Goal: Task Accomplishment & Management: Manage account settings

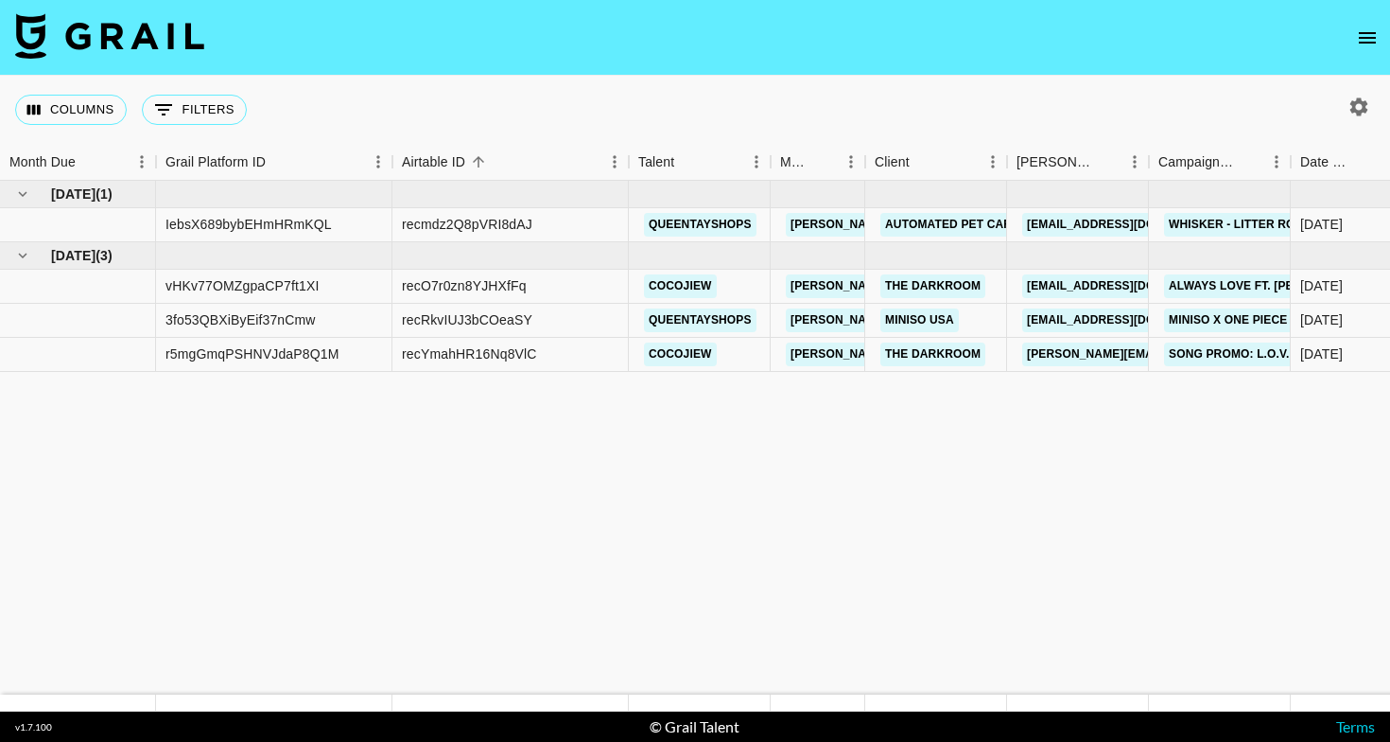
click at [1376, 42] on icon "open drawer" at bounding box center [1367, 37] width 23 height 23
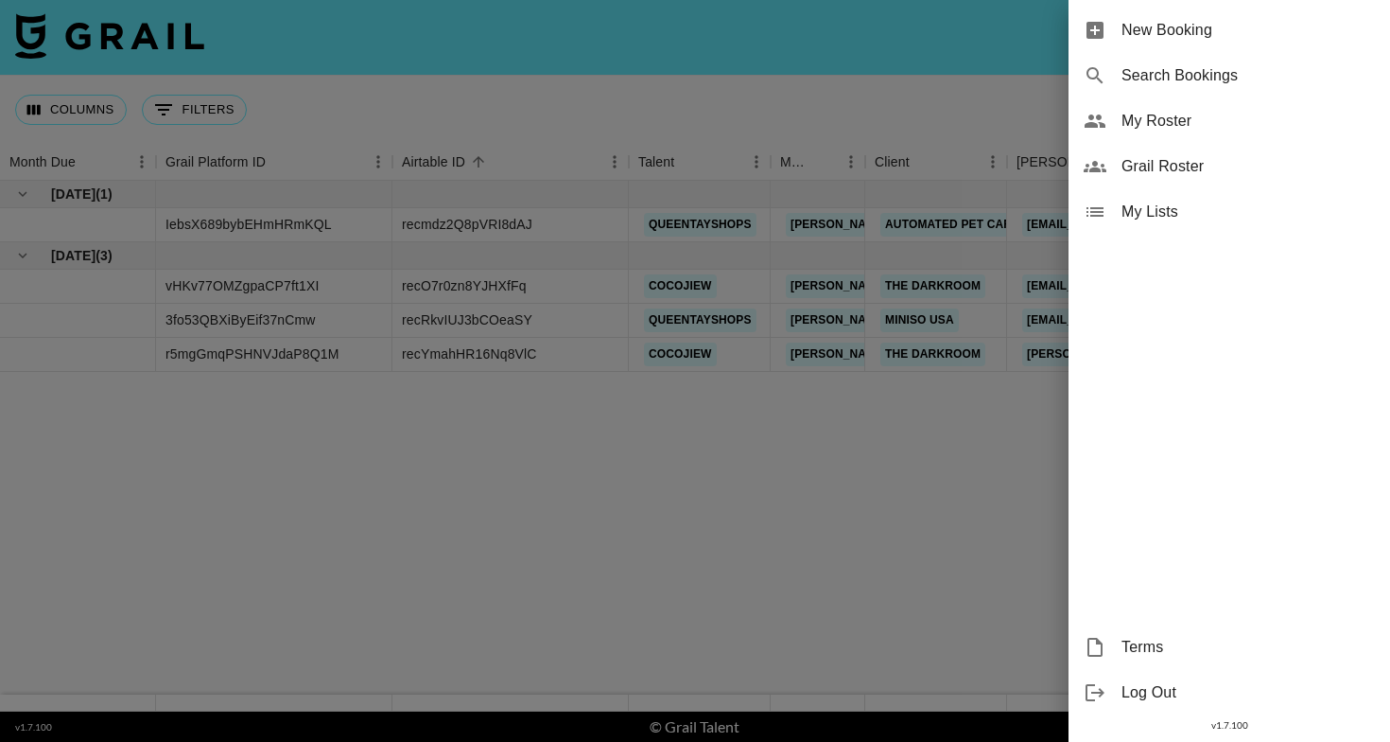
click at [1169, 126] on span "My Roster" at bounding box center [1249, 121] width 254 height 23
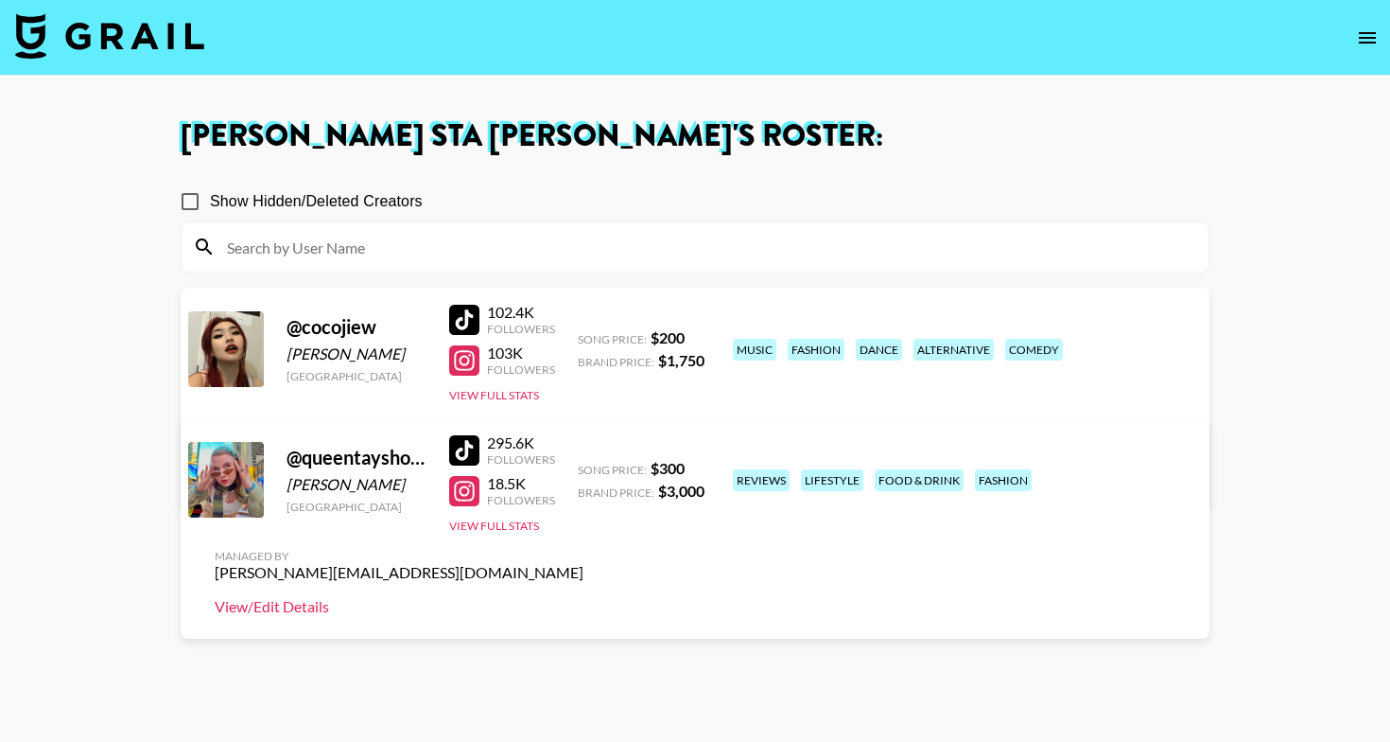
click at [584, 597] on link "View/Edit Details" at bounding box center [399, 606] width 369 height 19
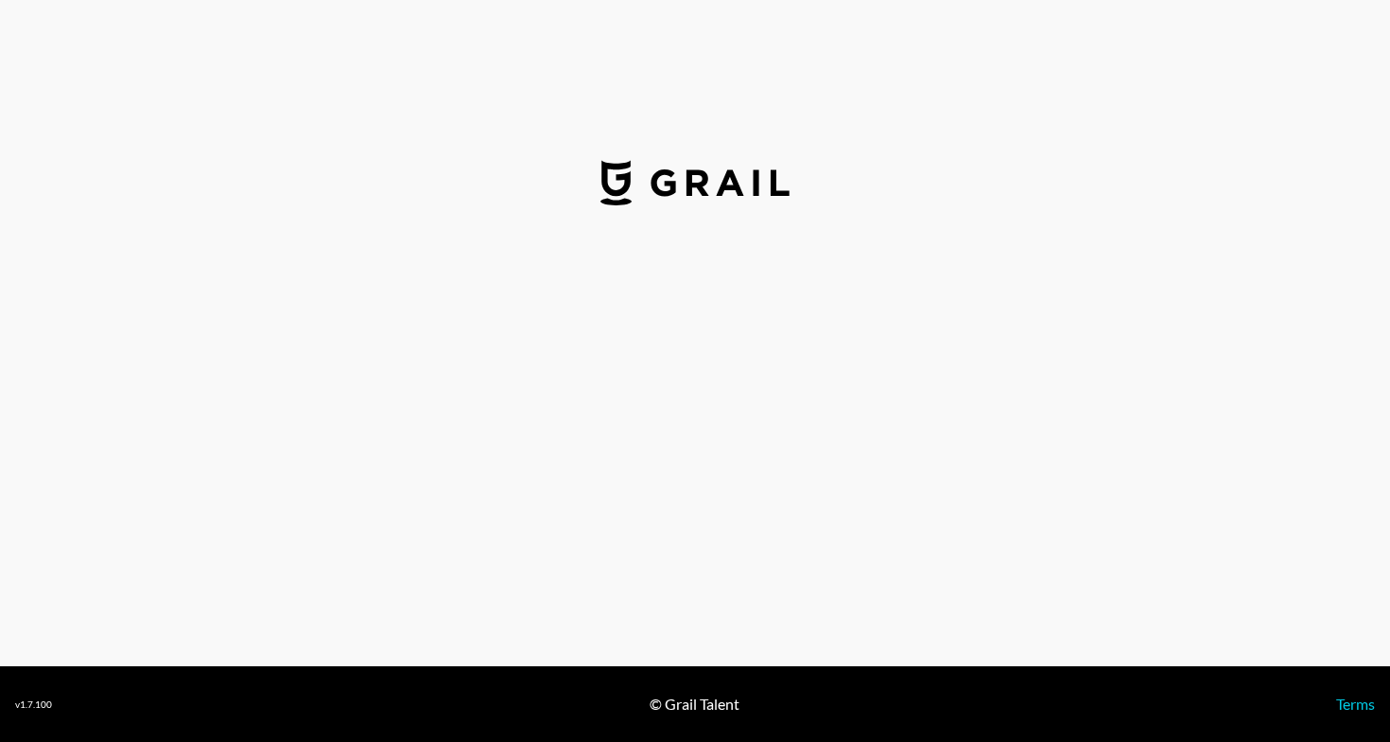
select select "USD"
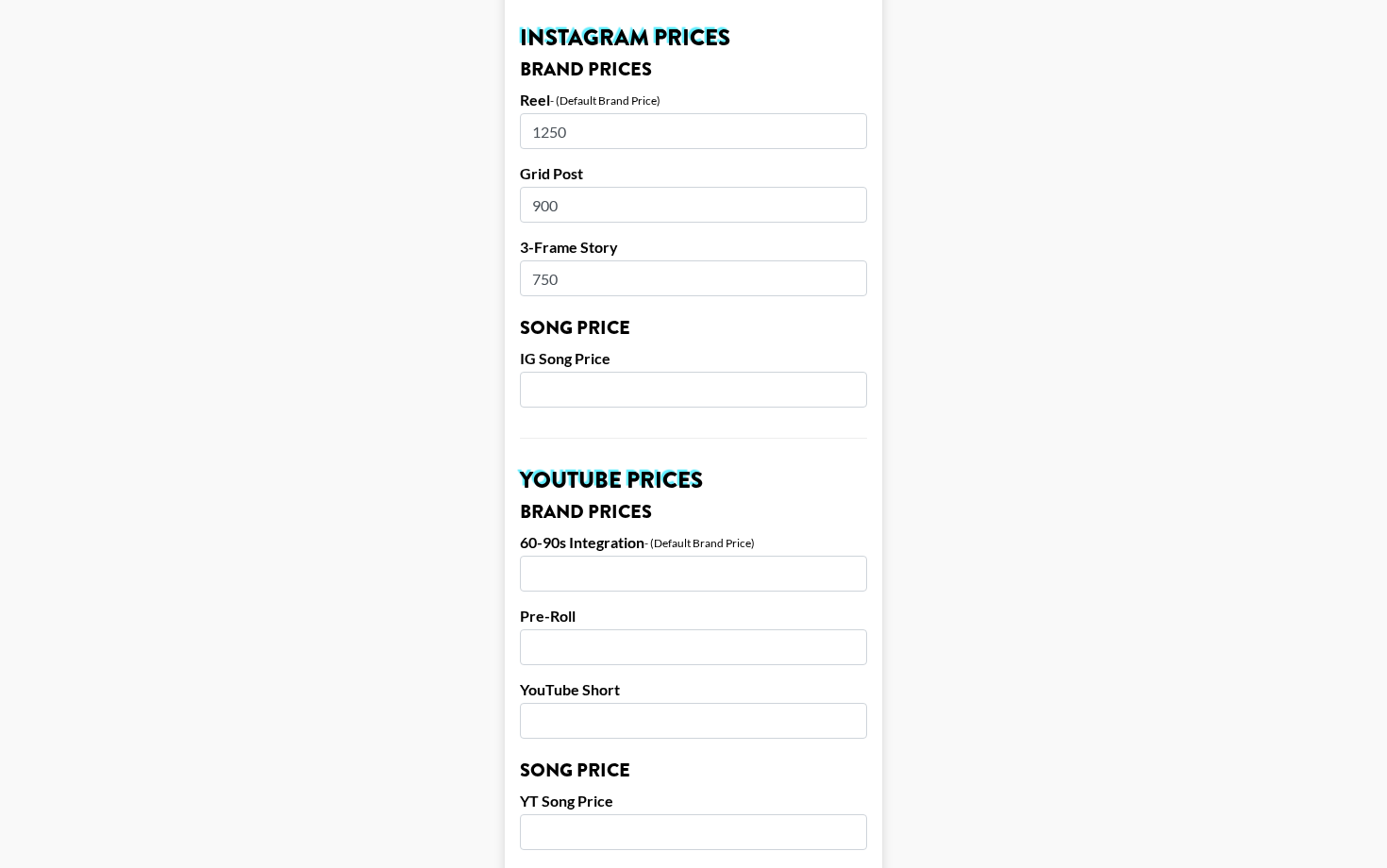
scroll to position [932, 0]
